Goal: Contribute content: Add original content to the website for others to see

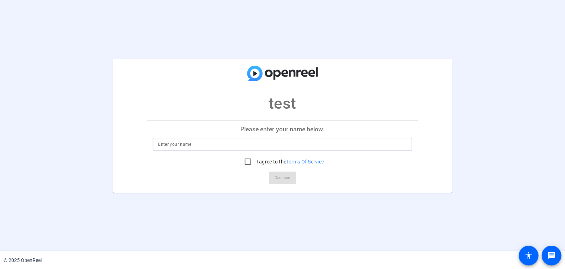
click at [191, 147] on input at bounding box center [282, 144] width 249 height 8
type input "[PERSON_NAME]"
click at [248, 160] on input "I agree to the Terms Of Service" at bounding box center [248, 162] width 14 height 14
checkbox input "true"
click at [282, 177] on span "Continue" at bounding box center [283, 178] width 16 height 11
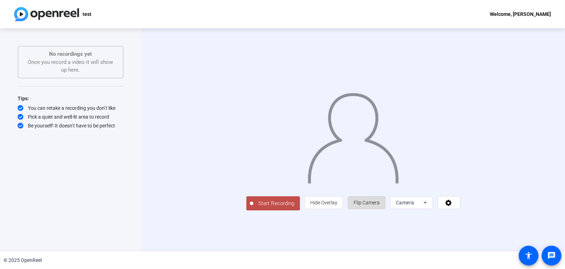
click at [380, 206] on span "Flip Camera" at bounding box center [367, 203] width 26 height 6
click at [415, 206] on span "Camera" at bounding box center [405, 203] width 18 height 6
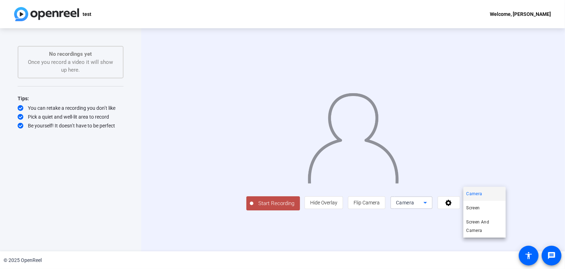
click at [473, 195] on span "Camera" at bounding box center [475, 194] width 16 height 8
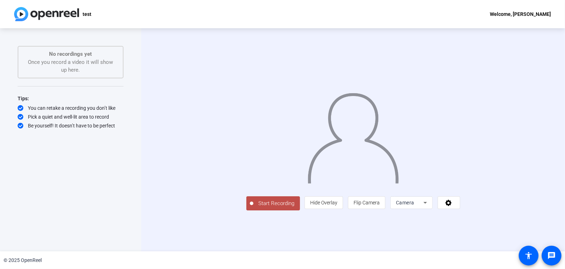
click at [254, 208] on span "Start Recording" at bounding box center [277, 204] width 47 height 8
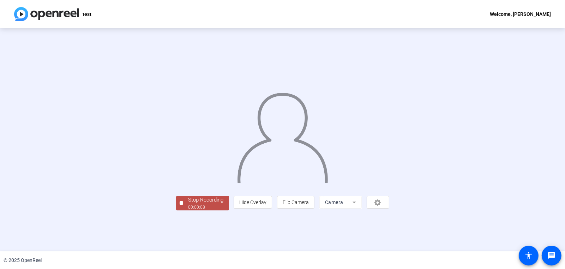
click at [189, 204] on div "Stop Recording" at bounding box center [206, 200] width 35 height 8
